Goal: Task Accomplishment & Management: Manage account settings

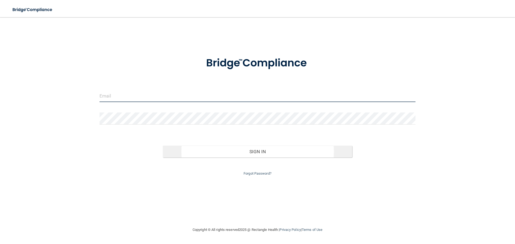
type input "[EMAIL_ADDRESS][DOMAIN_NAME]"
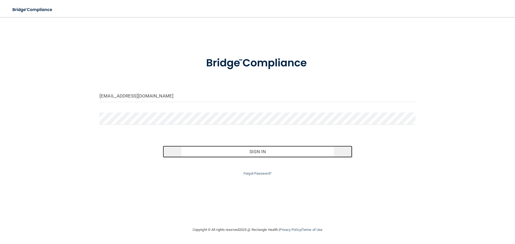
click at [265, 152] on button "Sign In" at bounding box center [258, 152] width 190 height 12
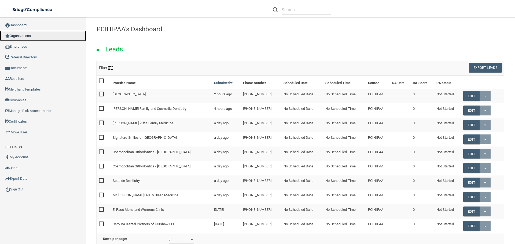
click at [22, 32] on link "Organizations" at bounding box center [43, 36] width 86 height 11
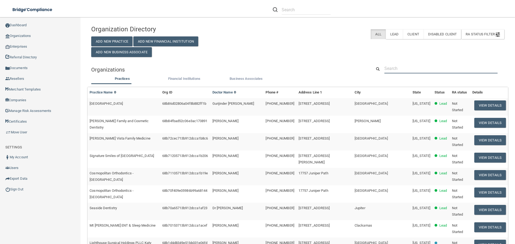
click at [399, 68] on input "text" at bounding box center [440, 69] width 113 height 10
paste input "[PERSON_NAME] DDS PLLC"
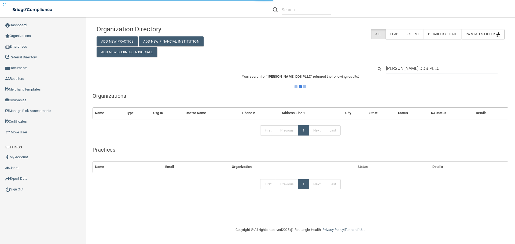
type input "[PERSON_NAME] DDS PLLC"
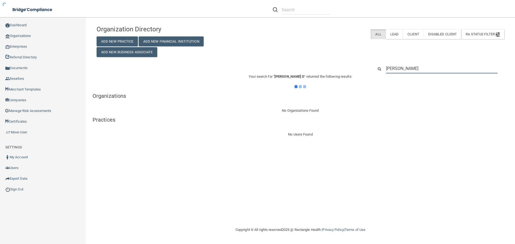
type input "[PERSON_NAME]"
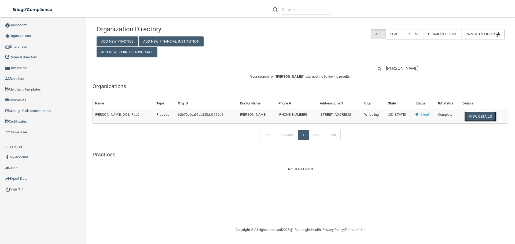
click at [478, 118] on button "View Details" at bounding box center [480, 117] width 32 height 10
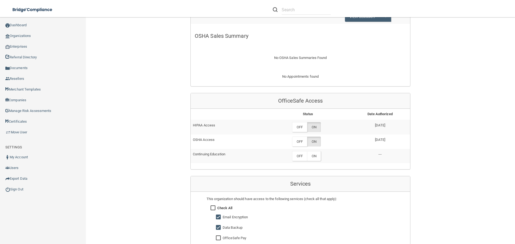
scroll to position [268, 0]
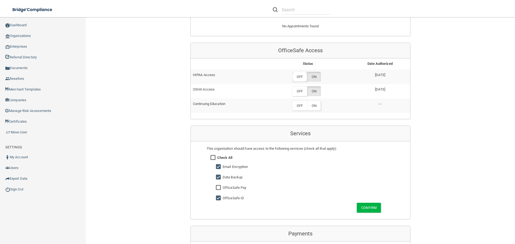
click at [302, 79] on label "OFF" at bounding box center [299, 77] width 15 height 10
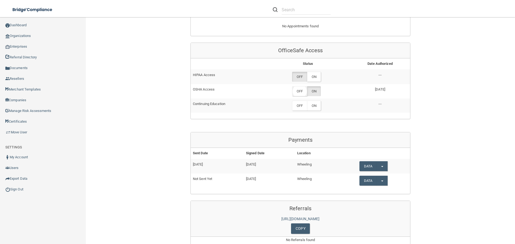
click at [299, 89] on label "OFF" at bounding box center [299, 91] width 15 height 10
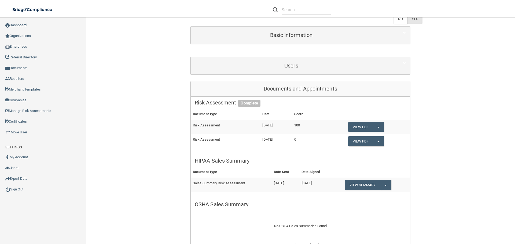
scroll to position [0, 0]
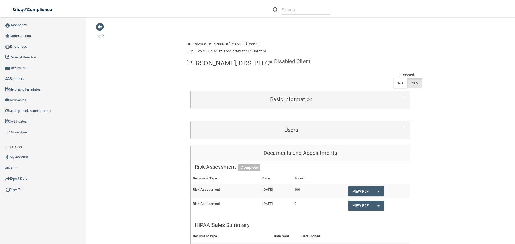
drag, startPoint x: 186, startPoint y: 64, endPoint x: 270, endPoint y: 65, distance: 84.5
click at [269, 65] on h4 "[PERSON_NAME], DDS, PLLC" at bounding box center [227, 63] width 83 height 7
copy h4 "[PERSON_NAME], DDS, PLLC"
drag, startPoint x: 467, startPoint y: 142, endPoint x: 446, endPoint y: 142, distance: 21.5
